Goal: Information Seeking & Learning: Learn about a topic

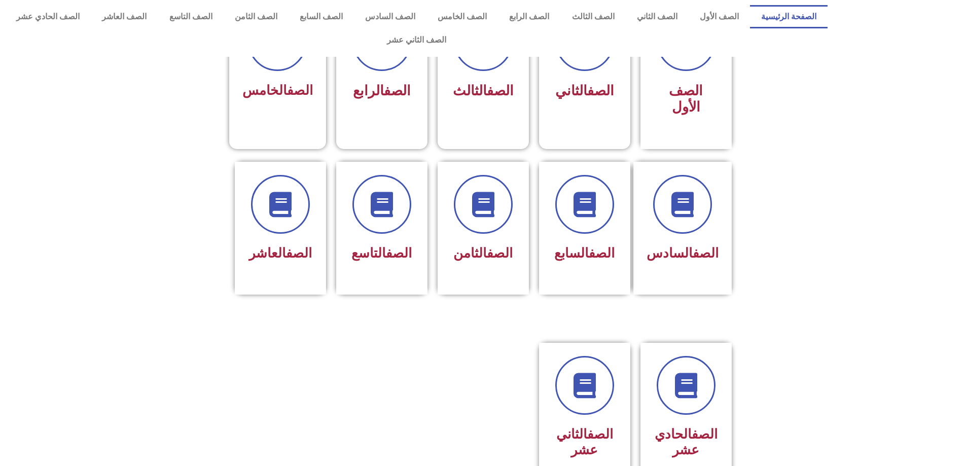
scroll to position [253, 0]
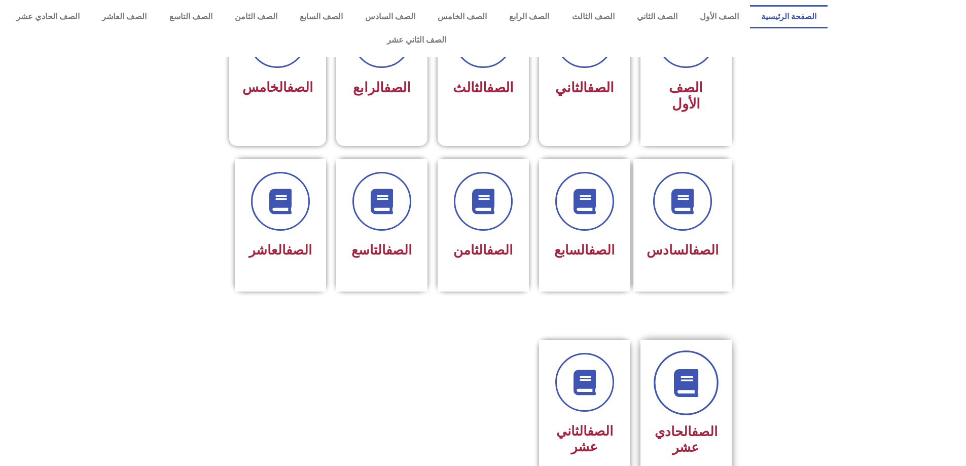
click at [687, 369] on icon at bounding box center [686, 383] width 28 height 28
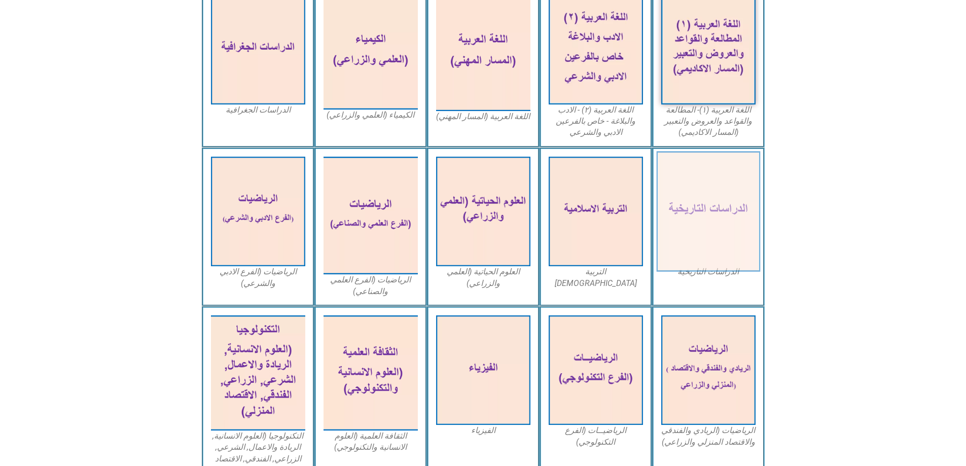
scroll to position [355, 0]
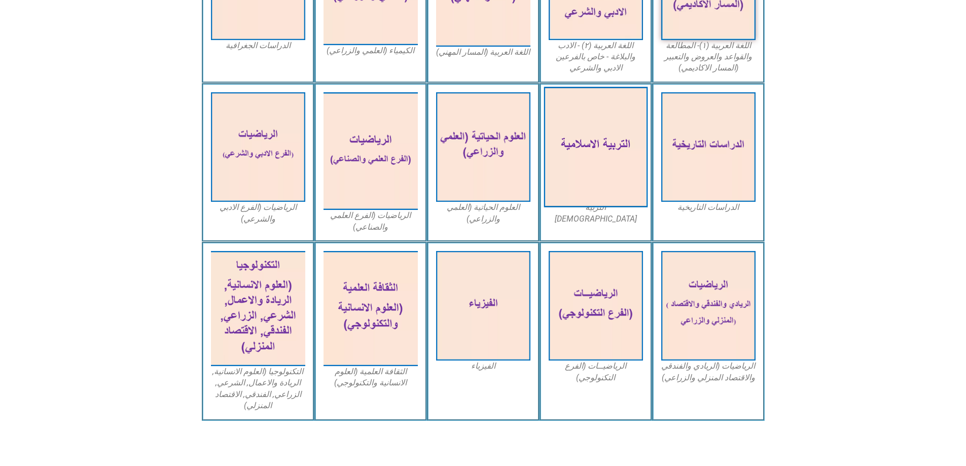
click at [612, 130] on img at bounding box center [596, 147] width 104 height 121
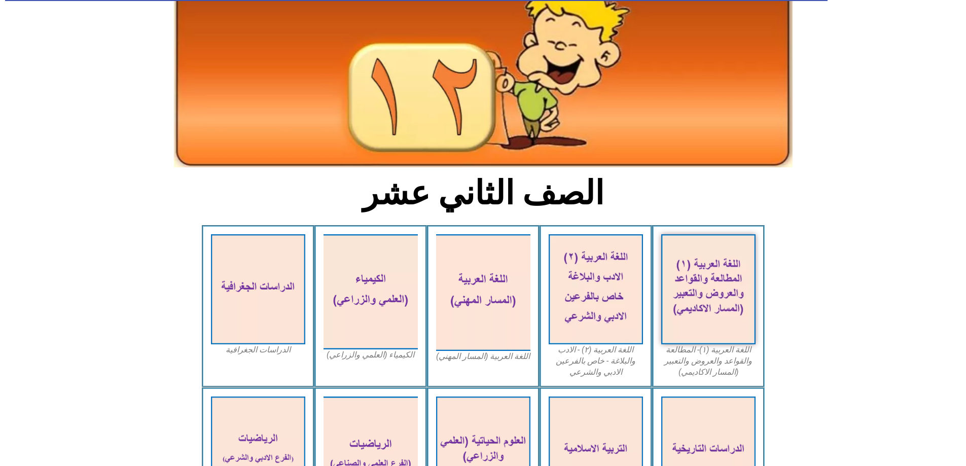
scroll to position [0, 0]
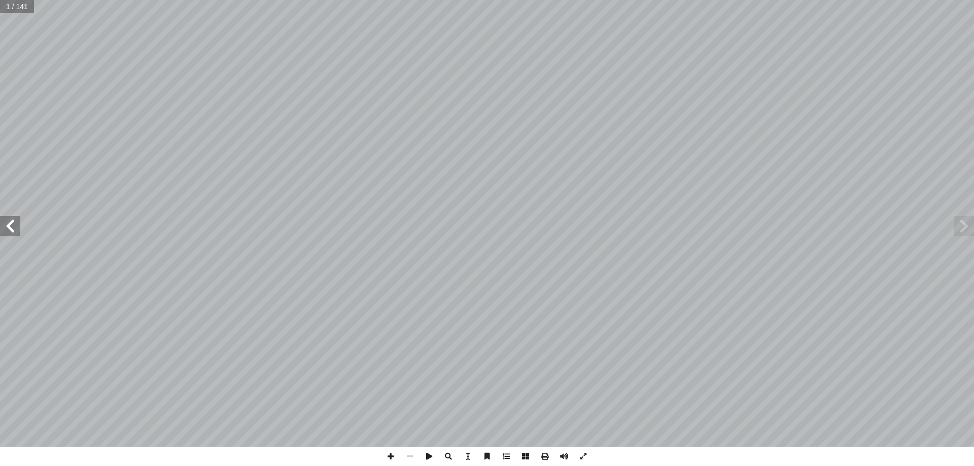
click at [19, 225] on span at bounding box center [10, 226] width 20 height 20
click at [19, 224] on span at bounding box center [10, 226] width 20 height 20
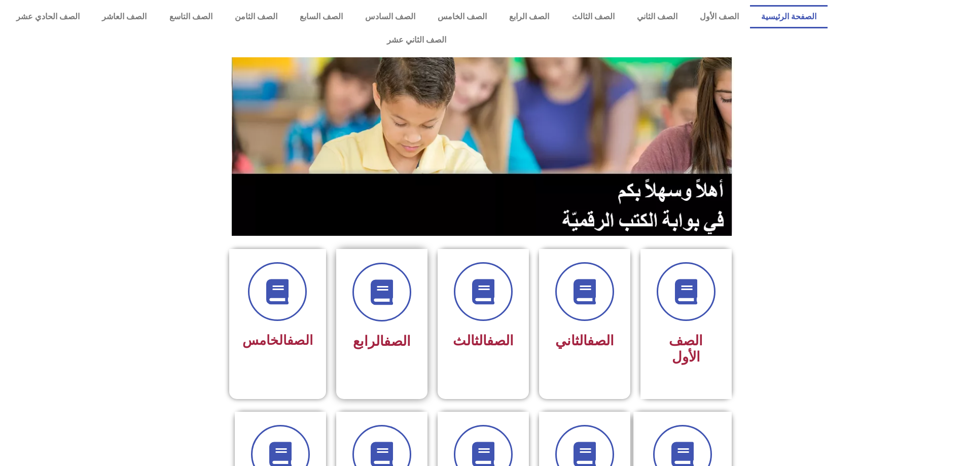
scroll to position [253, 0]
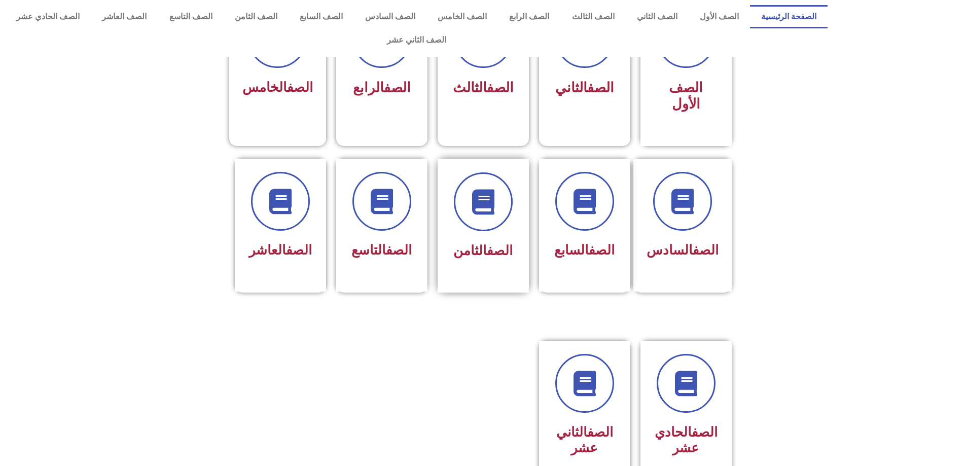
click at [490, 198] on div "الصف الثامن" at bounding box center [483, 217] width 64 height 91
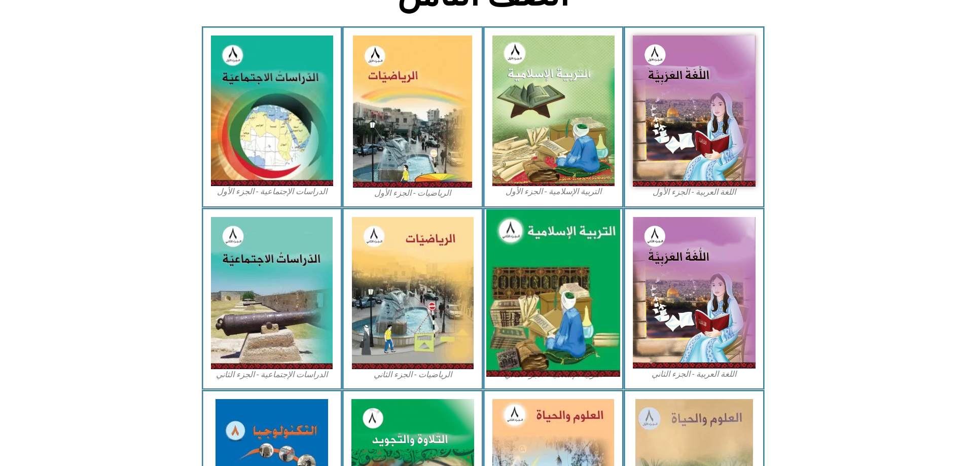
scroll to position [254, 0]
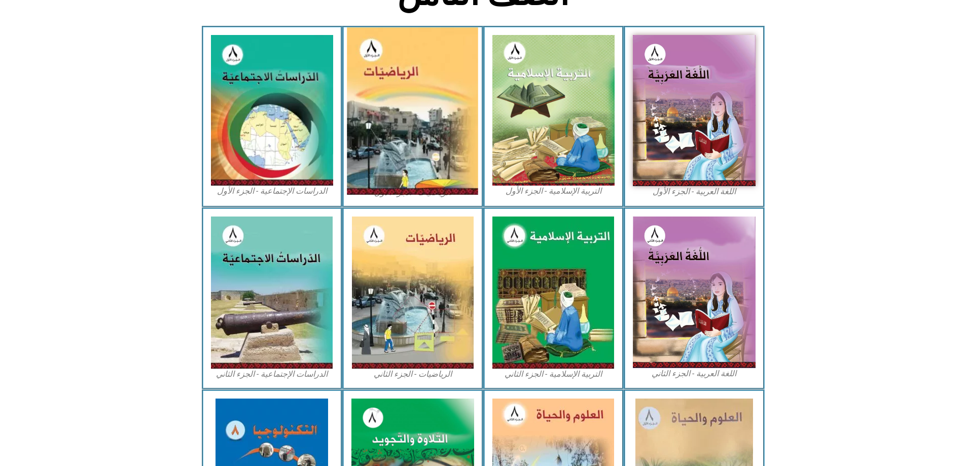
click at [409, 86] on img at bounding box center [412, 110] width 131 height 167
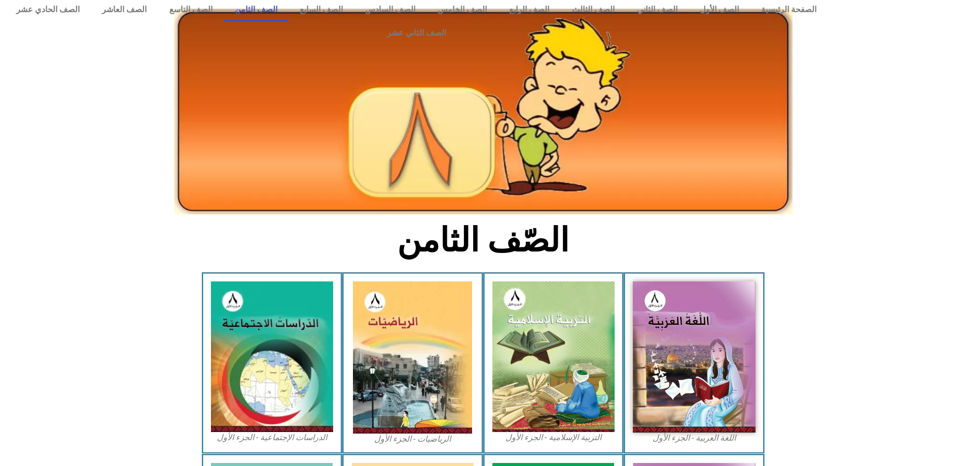
scroll to position [0, 0]
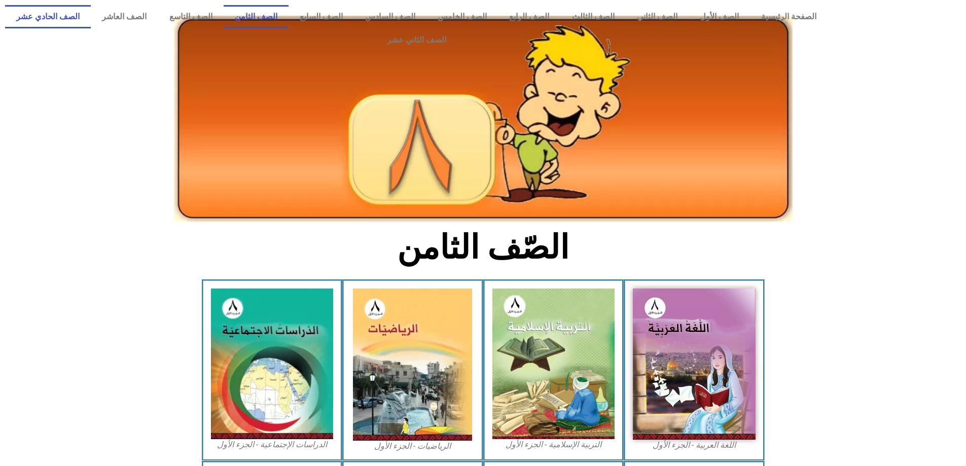
click at [91, 12] on link "الصف الحادي عشر" at bounding box center [48, 16] width 86 height 23
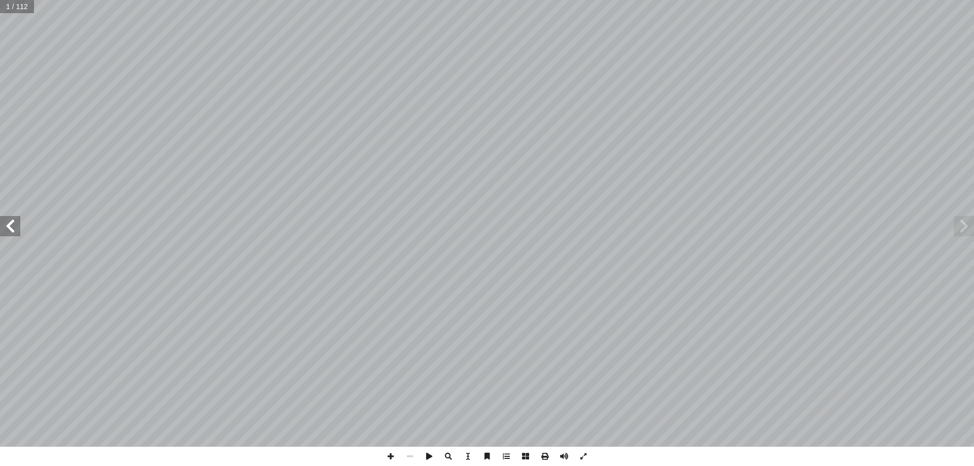
click at [14, 232] on span at bounding box center [10, 226] width 20 height 20
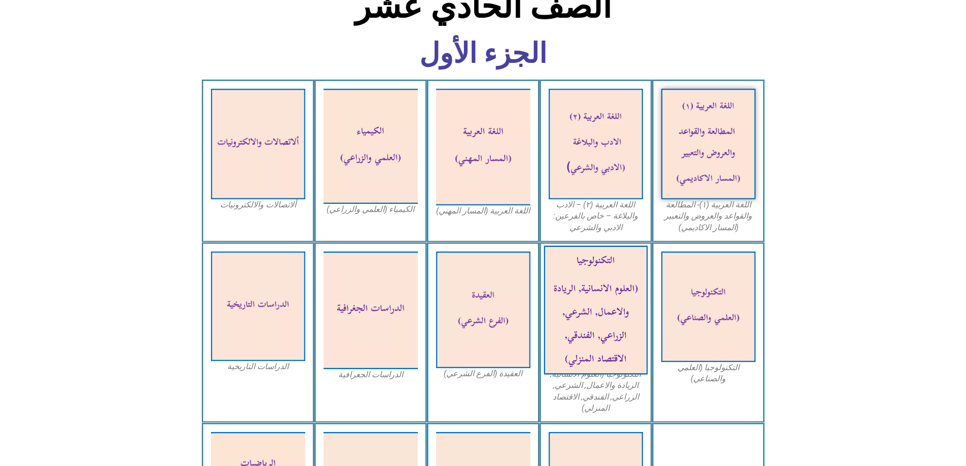
scroll to position [254, 0]
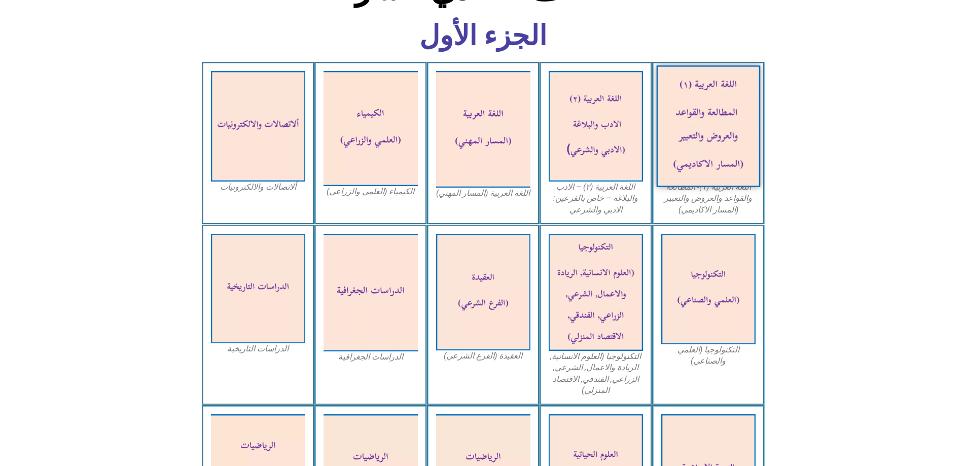
click at [719, 112] on img at bounding box center [708, 126] width 104 height 122
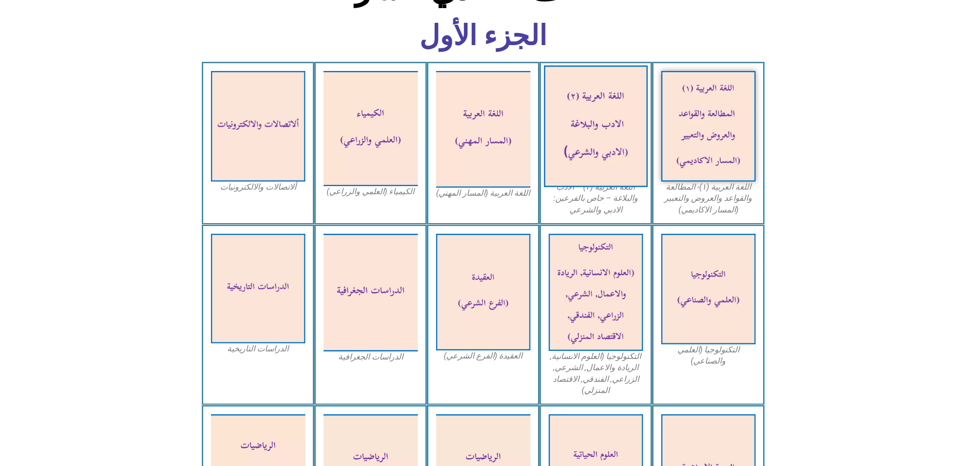
click at [581, 69] on img at bounding box center [596, 126] width 104 height 122
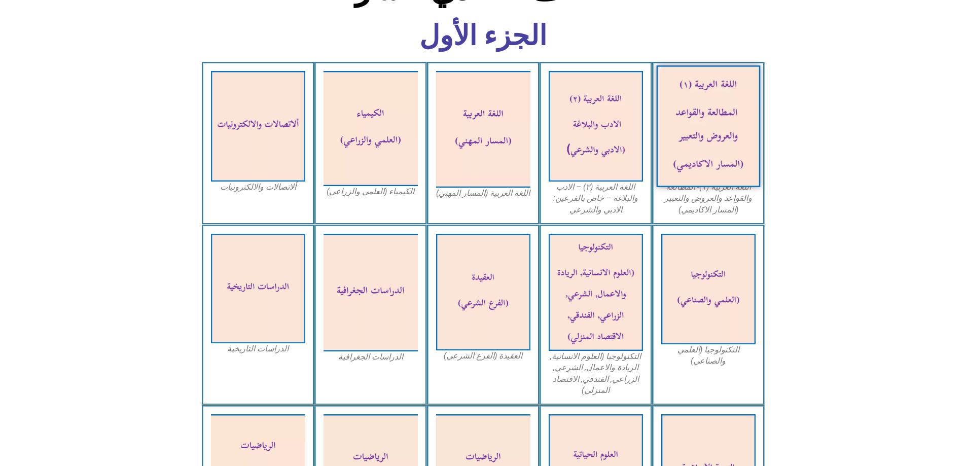
click at [717, 102] on img at bounding box center [708, 126] width 104 height 122
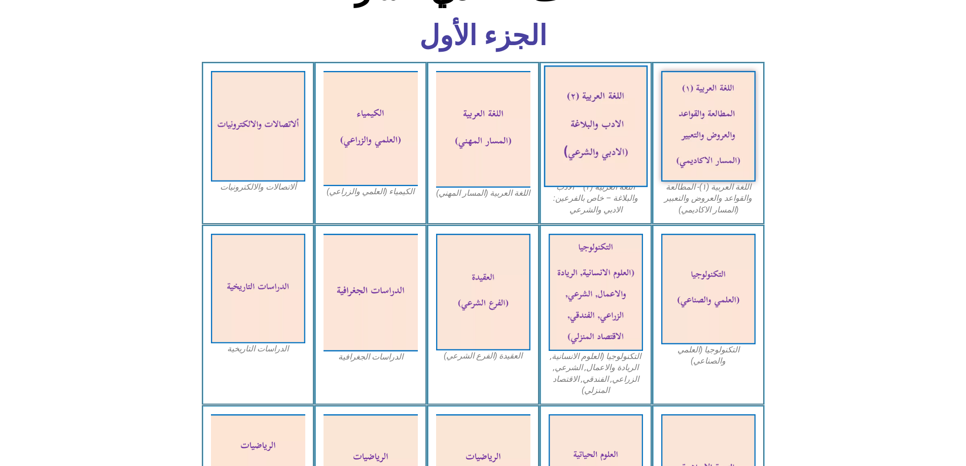
click at [588, 82] on img at bounding box center [596, 126] width 104 height 122
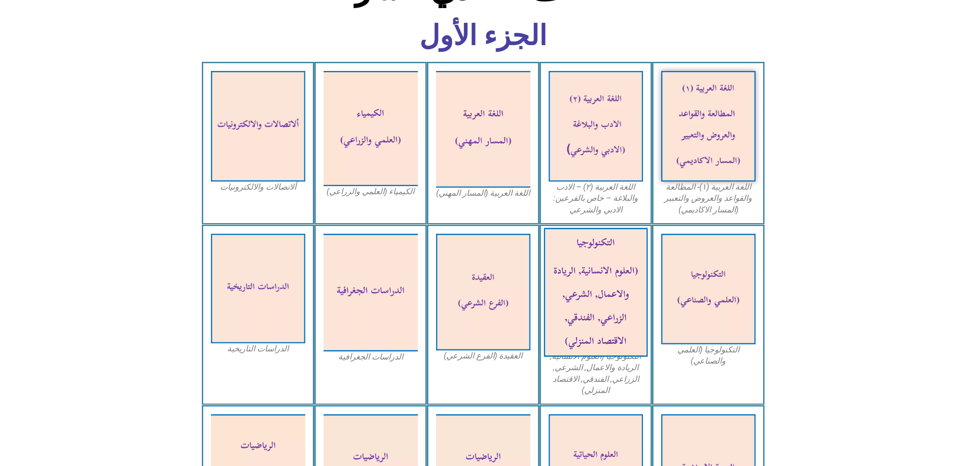
click at [601, 244] on img at bounding box center [596, 292] width 104 height 129
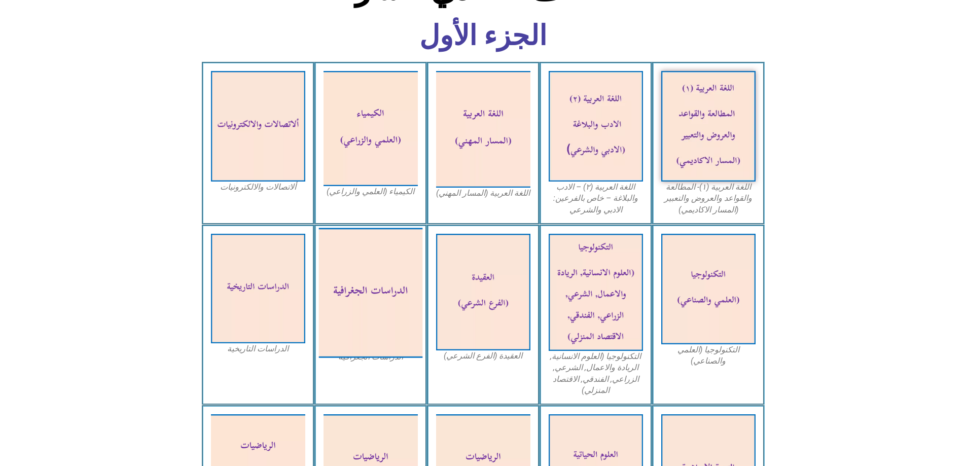
click at [375, 264] on img at bounding box center [370, 293] width 104 height 130
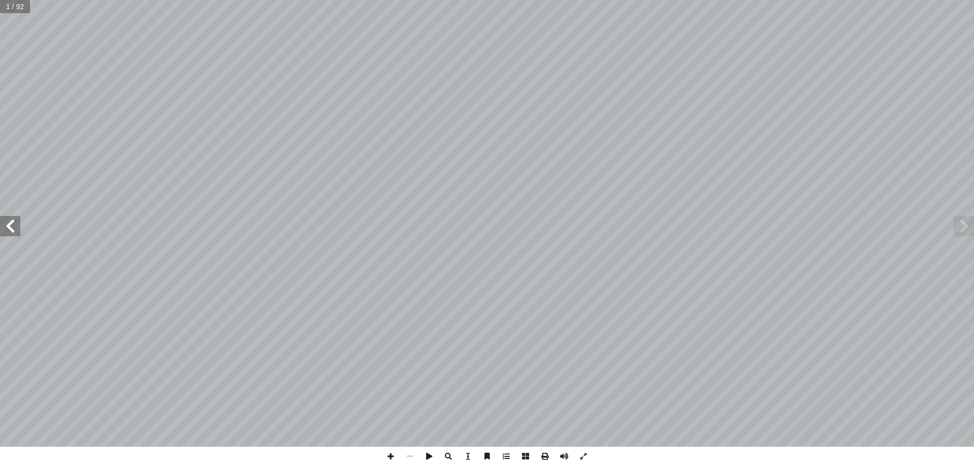
click at [969, 235] on span at bounding box center [963, 226] width 20 height 20
click at [6, 230] on span at bounding box center [10, 226] width 20 height 20
click at [17, 224] on span at bounding box center [10, 226] width 20 height 20
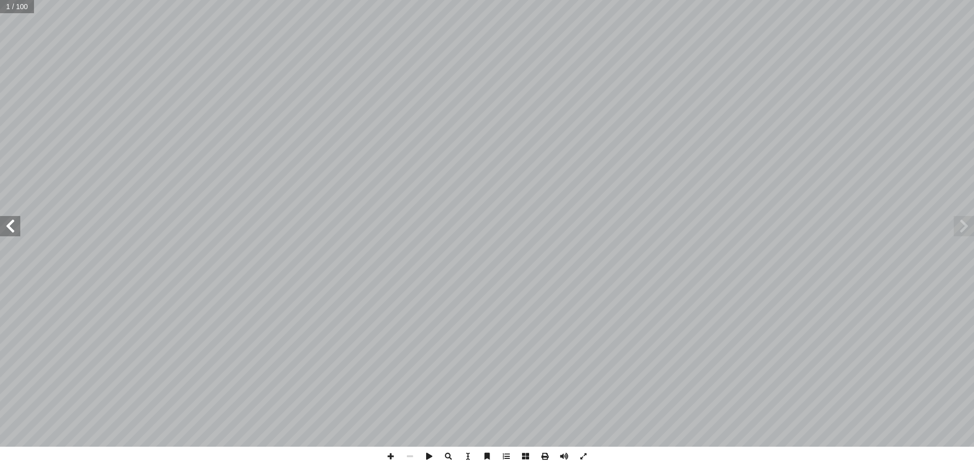
click at [14, 223] on span at bounding box center [10, 226] width 20 height 20
click at [968, 223] on span at bounding box center [963, 226] width 20 height 20
click at [17, 229] on span at bounding box center [10, 226] width 20 height 20
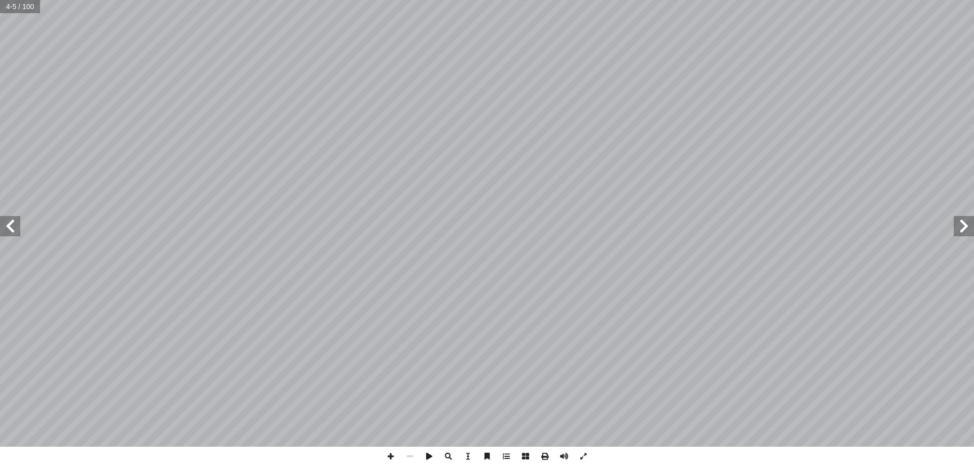
click at [17, 229] on span at bounding box center [10, 226] width 20 height 20
click at [17, 232] on span at bounding box center [10, 226] width 20 height 20
click at [2, 235] on span at bounding box center [10, 226] width 20 height 20
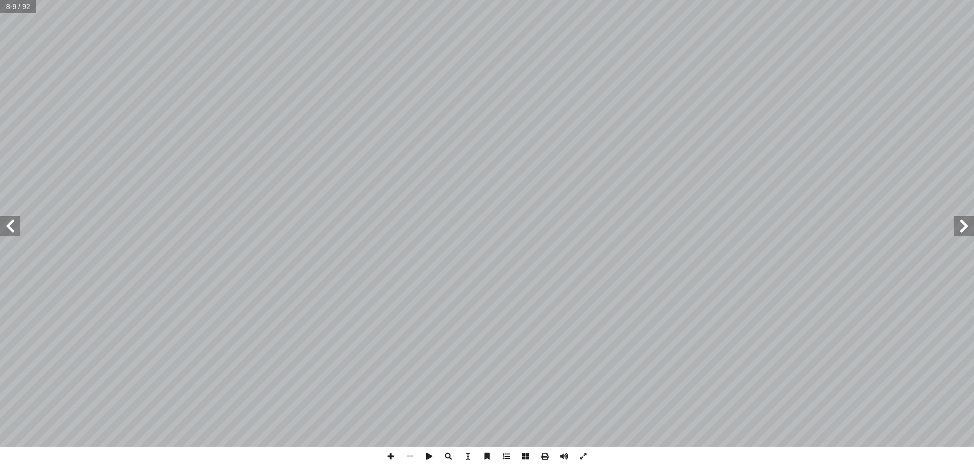
click at [968, 229] on span at bounding box center [963, 226] width 20 height 20
click at [17, 222] on span at bounding box center [10, 226] width 20 height 20
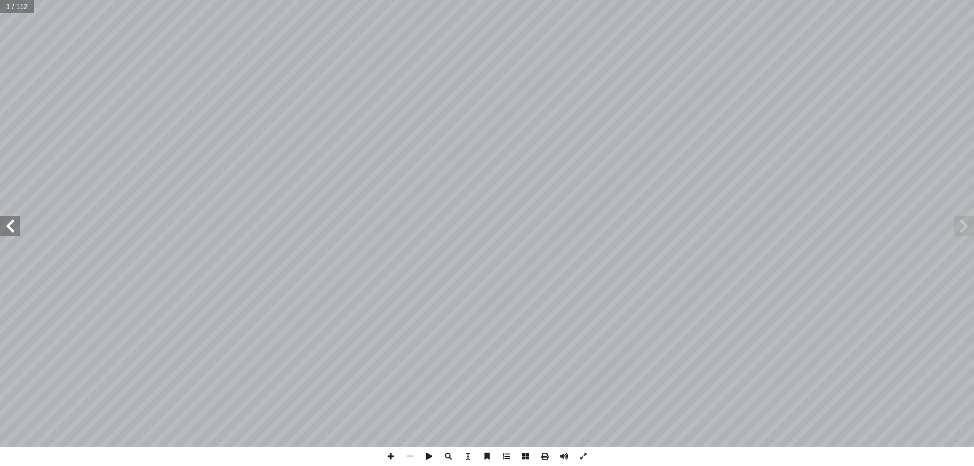
click at [17, 222] on span at bounding box center [10, 226] width 20 height 20
click at [16, 226] on span at bounding box center [10, 226] width 20 height 20
click at [13, 220] on span at bounding box center [10, 226] width 20 height 20
click at [9, 228] on span at bounding box center [10, 226] width 20 height 20
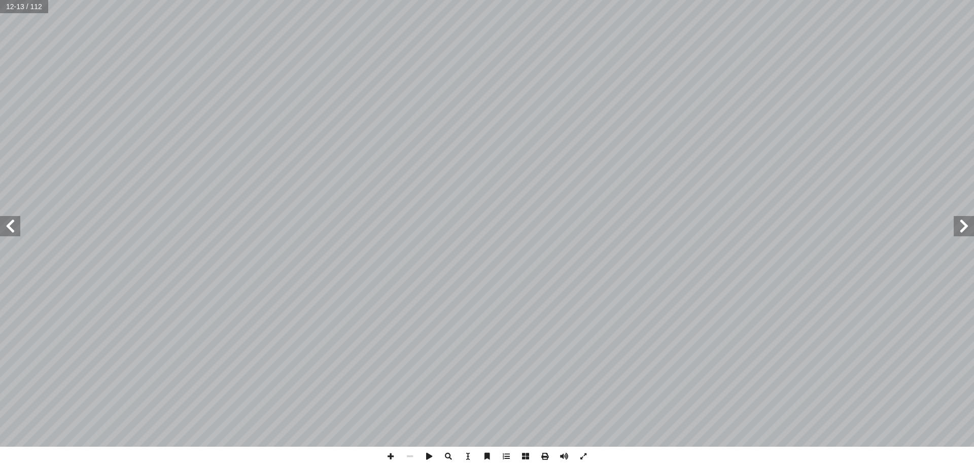
click at [961, 229] on span at bounding box center [963, 226] width 20 height 20
click at [10, 227] on span at bounding box center [10, 226] width 20 height 20
click at [11, 226] on span at bounding box center [10, 226] width 20 height 20
